Goal: Transaction & Acquisition: Purchase product/service

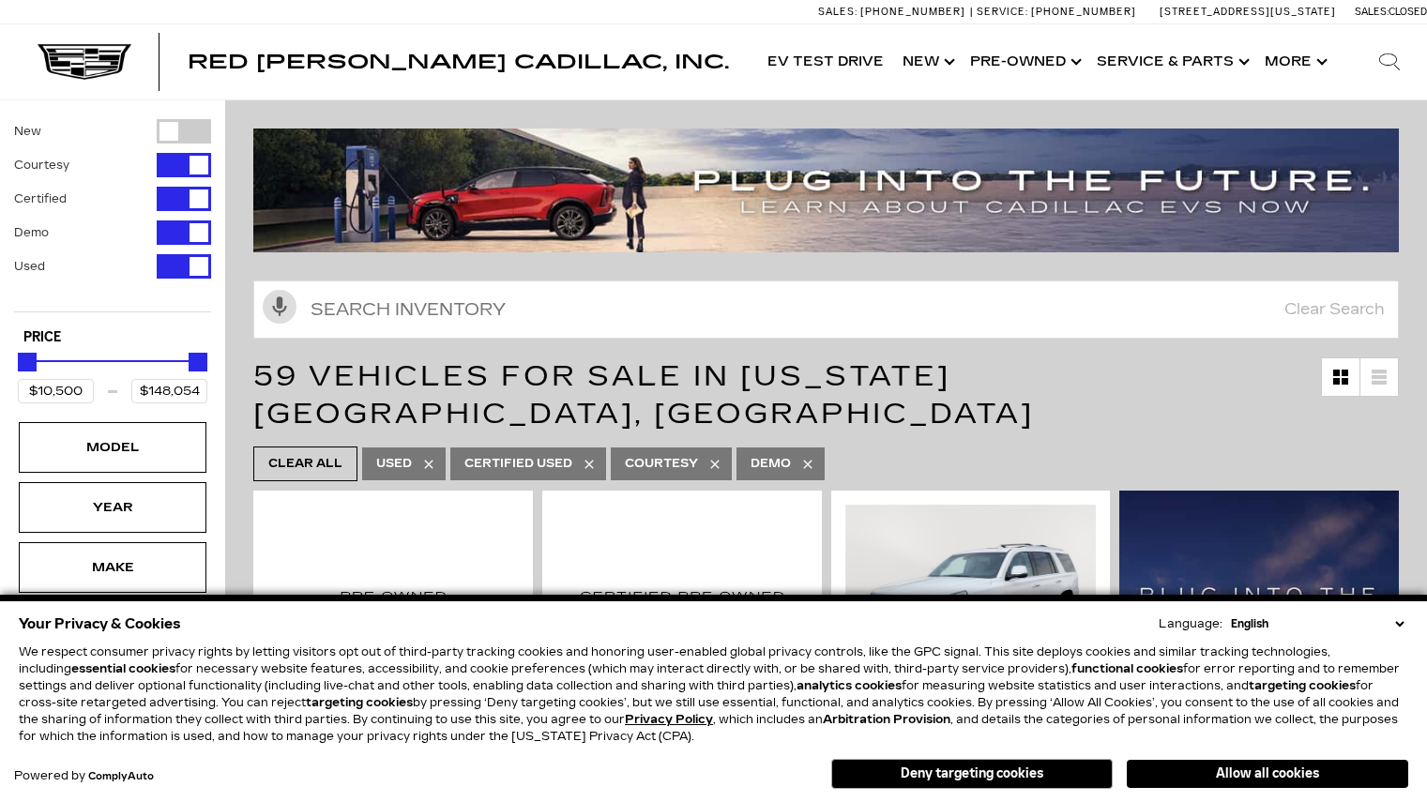
click at [1402, 628] on select "English Spanish / Español English / United Kingdom Korean / 한국어 Vietnamese / Ti…" at bounding box center [1317, 624] width 182 height 17
click at [1002, 758] on div "Allow all cookies Deny targeting cookies" at bounding box center [1077, 771] width 661 height 35
click at [999, 776] on button "Deny targeting cookies" at bounding box center [971, 774] width 281 height 30
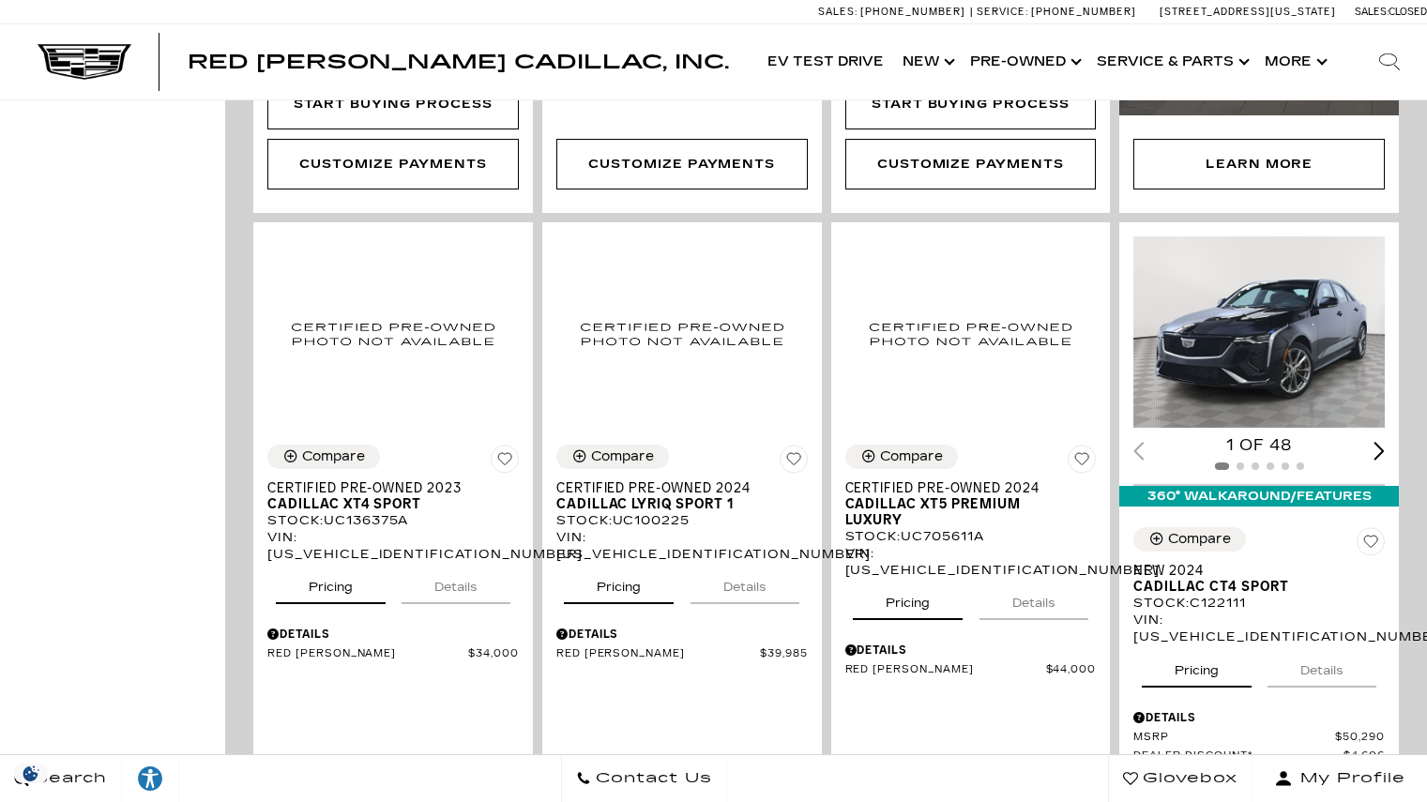
scroll to position [1038, 0]
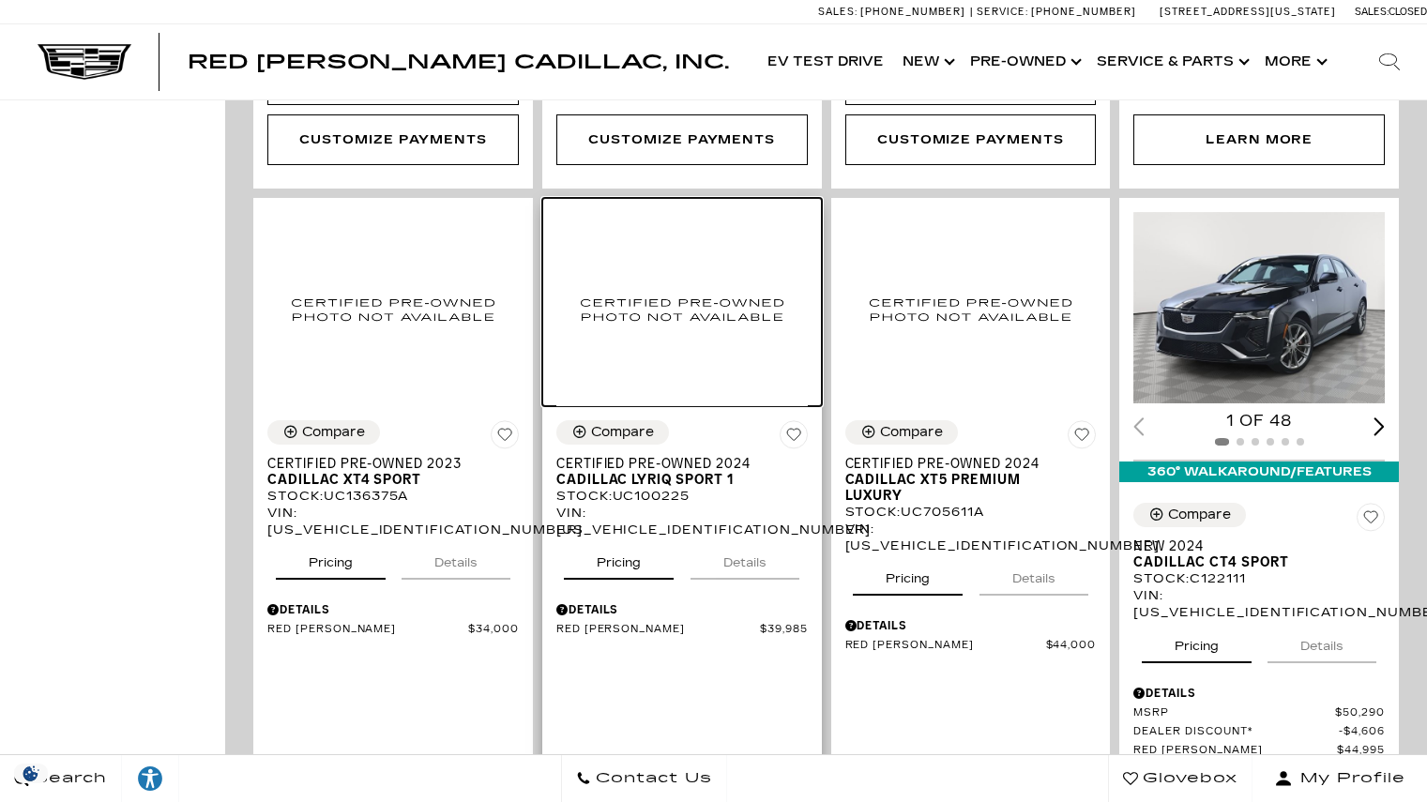
click at [707, 347] on img at bounding box center [681, 308] width 251 height 193
